Goal: Transaction & Acquisition: Download file/media

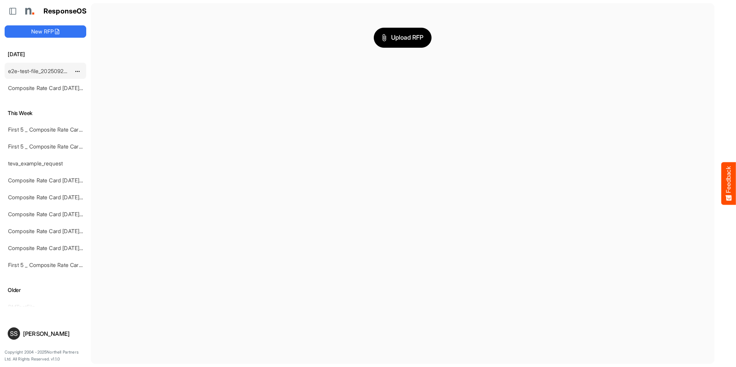
click at [51, 70] on link "e2e-test-file_20250923_150733" at bounding box center [47, 71] width 78 height 7
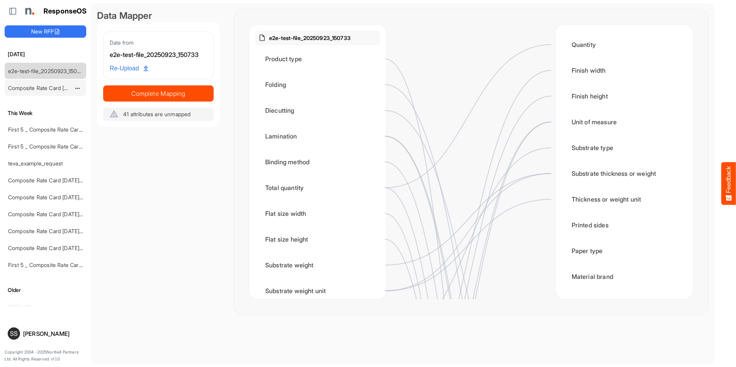
click at [42, 84] on div "Composite Rate Card [DATE]_smaller" at bounding box center [39, 87] width 69 height 15
click at [45, 87] on link "Composite Rate Card [DATE]_smaller" at bounding box center [53, 88] width 91 height 7
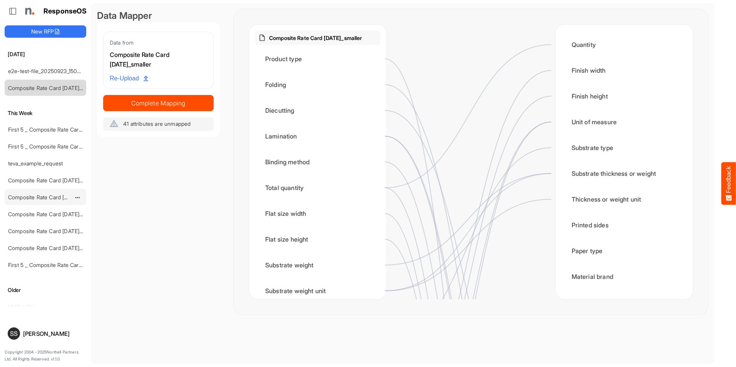
click at [38, 197] on link "Composite Rate Card [DATE]_smaller" at bounding box center [53, 197] width 91 height 7
